Goal: Check status: Check status

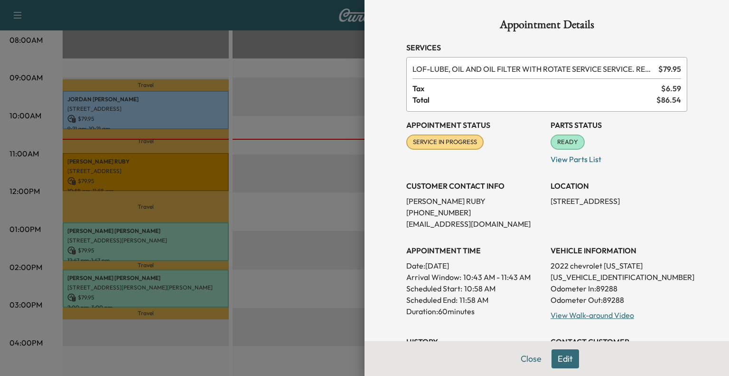
scroll to position [67, 0]
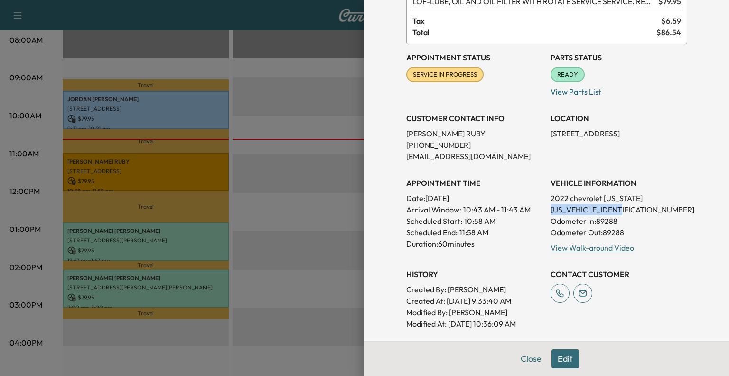
drag, startPoint x: 543, startPoint y: 207, endPoint x: 621, endPoint y: 210, distance: 77.9
click at [621, 210] on p "[US_VEHICLE_IDENTIFICATION_NUMBER]" at bounding box center [619, 209] width 137 height 11
copy p "[US_VEHICLE_IDENTIFICATION_NUMBER]"
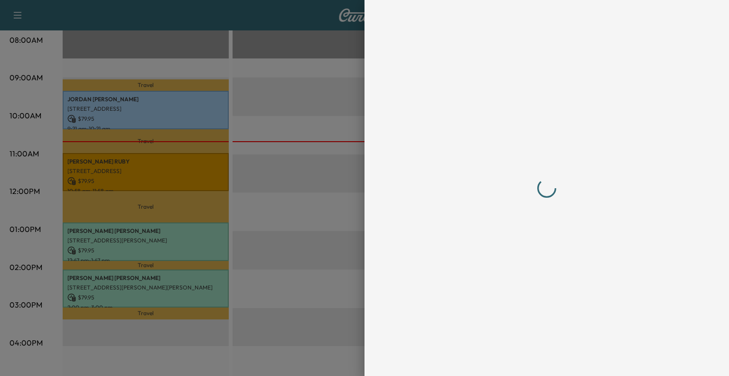
scroll to position [0, 0]
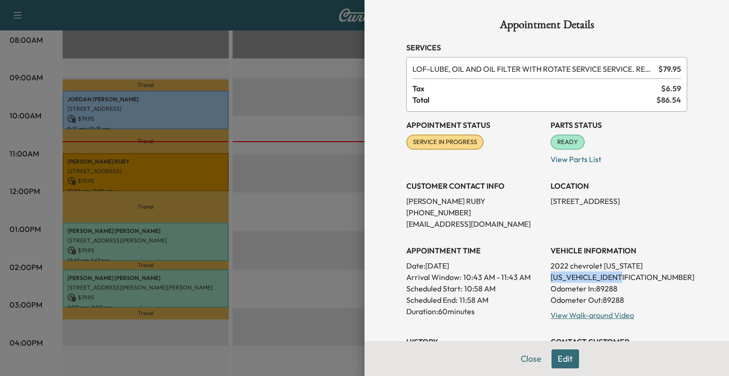
drag, startPoint x: 542, startPoint y: 275, endPoint x: 619, endPoint y: 274, distance: 76.9
click at [619, 274] on div "Appointment Status SERVICE IN PROGRESS Mark as Not Ready Parts Status READY Mar…" at bounding box center [546, 254] width 281 height 285
copy p "[US_VEHICLE_IDENTIFICATION_NUMBER]"
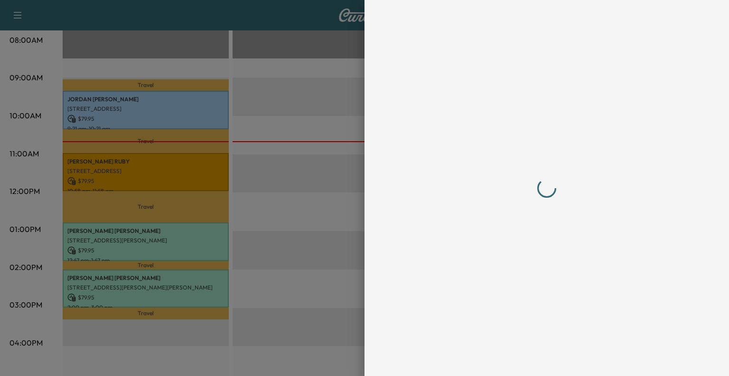
click at [303, 238] on div at bounding box center [364, 188] width 729 height 376
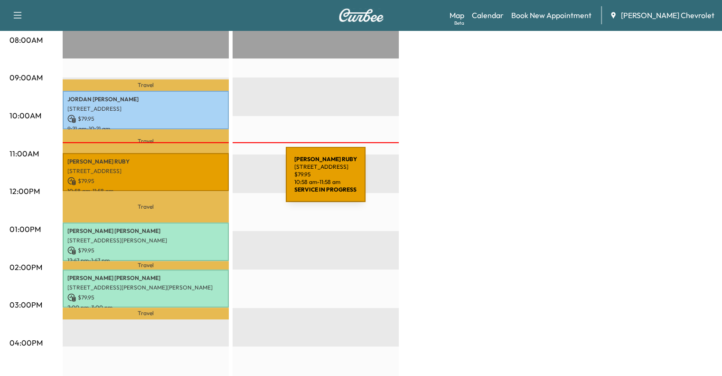
click at [207, 177] on p "$ 79.95" at bounding box center [145, 181] width 157 height 9
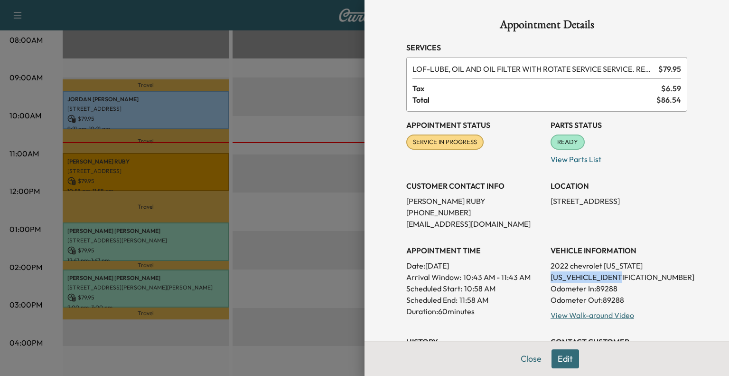
drag, startPoint x: 541, startPoint y: 274, endPoint x: 623, endPoint y: 277, distance: 82.2
click at [623, 277] on div "Appointment Status SERVICE IN PROGRESS Mark as Not Ready Parts Status READY Mar…" at bounding box center [546, 254] width 281 height 285
copy p "[US_VEHICLE_IDENTIFICATION_NUMBER]"
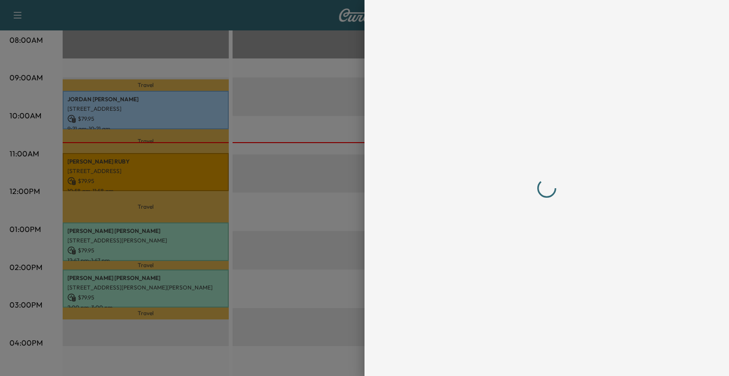
click at [263, 176] on div at bounding box center [364, 188] width 729 height 376
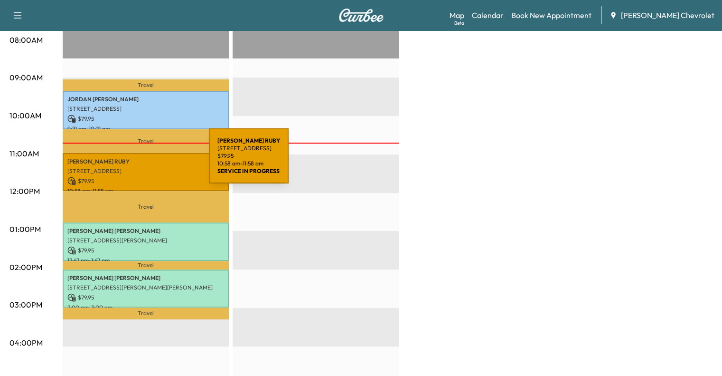
click at [138, 161] on p "[PERSON_NAME]" at bounding box center [145, 162] width 157 height 8
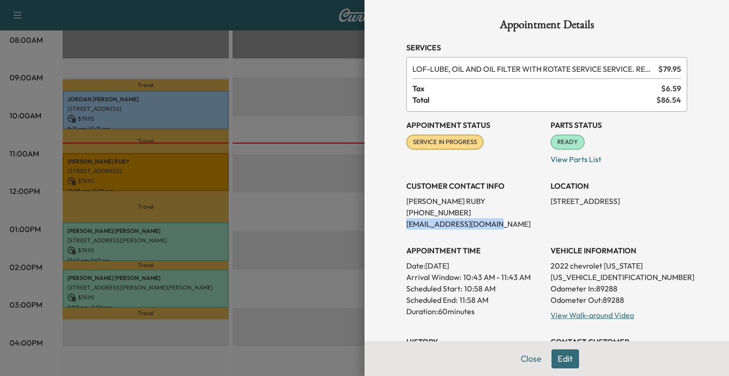
drag, startPoint x: 397, startPoint y: 226, endPoint x: 486, endPoint y: 228, distance: 88.8
click at [486, 228] on div "Appointment Details Services LOF - LUBE, OIL AND OIL FILTER WITH ROTATE SERVICE…" at bounding box center [547, 288] width 304 height 577
copy p "[EMAIL_ADDRESS][DOMAIN_NAME]"
